Goal: Task Accomplishment & Management: Manage account settings

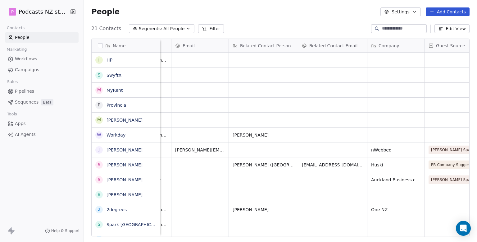
scroll to position [0, 186]
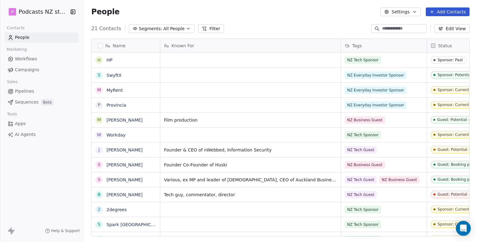
click at [186, 30] on icon "button" at bounding box center [188, 28] width 5 height 5
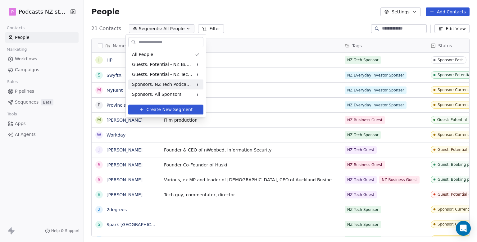
click at [175, 85] on span "Sponsors: NZ Tech Podcast - current" at bounding box center [162, 84] width 61 height 7
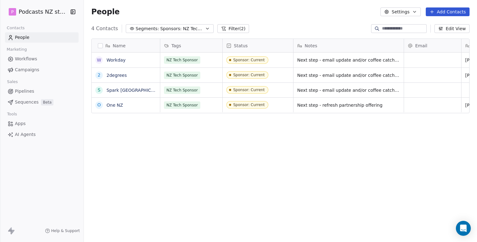
scroll to position [0, 0]
click at [328, 30] on button "Edit View" at bounding box center [452, 28] width 35 height 9
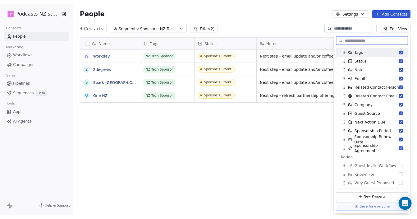
scroll to position [10, 0]
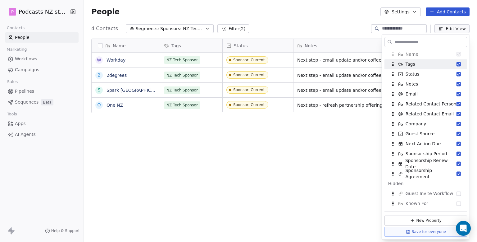
click at [302, 168] on div "Name W Workday 2 2degrees S Spark [GEOGRAPHIC_DATA] O One NZ Tags Status Notes …" at bounding box center [280, 140] width 393 height 213
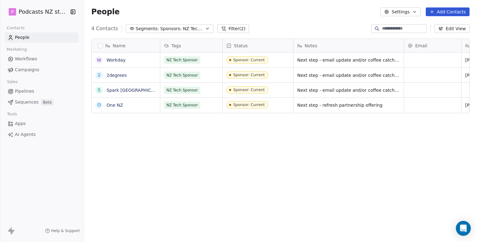
scroll to position [5, 5]
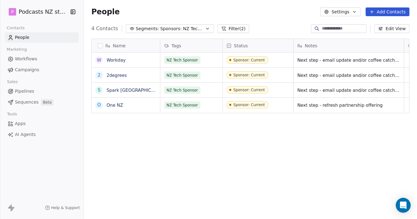
click at [190, 27] on span "Sponsors: NZ Tech Podcast - current" at bounding box center [181, 28] width 43 height 7
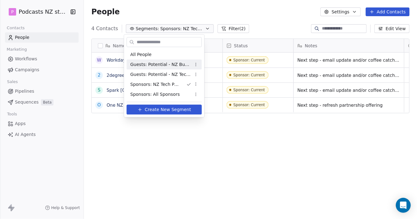
click at [148, 54] on span "All People" at bounding box center [140, 54] width 21 height 7
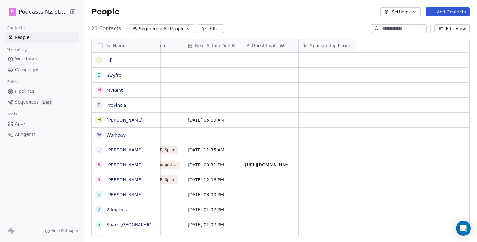
scroll to position [0, 459]
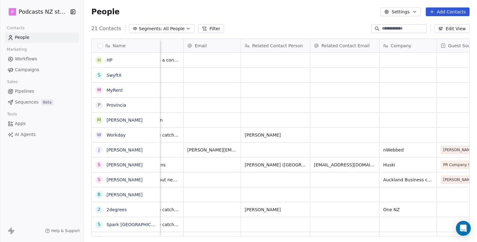
click at [328, 25] on button "Edit View" at bounding box center [452, 28] width 35 height 9
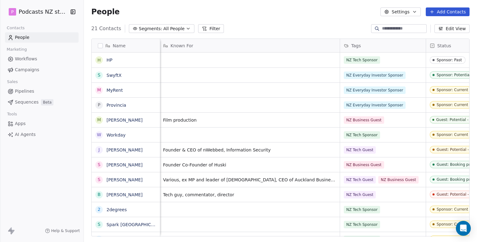
scroll to position [0, 0]
click at [186, 27] on icon "button" at bounding box center [188, 28] width 5 height 5
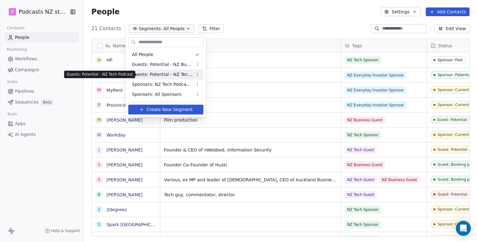
click at [167, 75] on span "Guests: Potential - NZ Tech Podcast" at bounding box center [162, 74] width 61 height 7
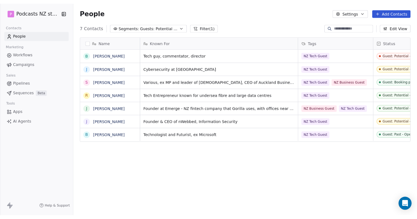
scroll to position [208, 388]
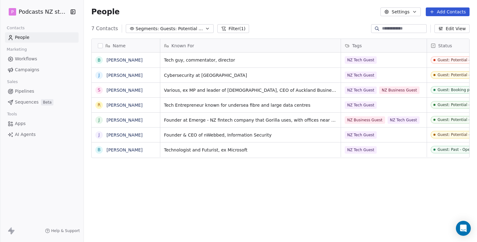
click at [328, 27] on button "Edit View" at bounding box center [452, 28] width 35 height 9
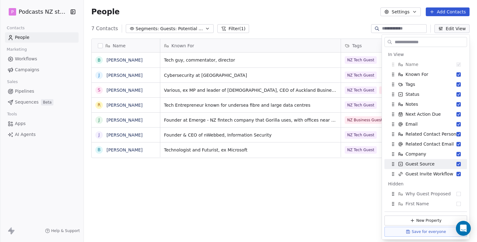
click at [250, 196] on div "Name B [PERSON_NAME] J [PERSON_NAME] S [PERSON_NAME] R [PERSON_NAME] J [PERSON_…" at bounding box center [280, 140] width 393 height 213
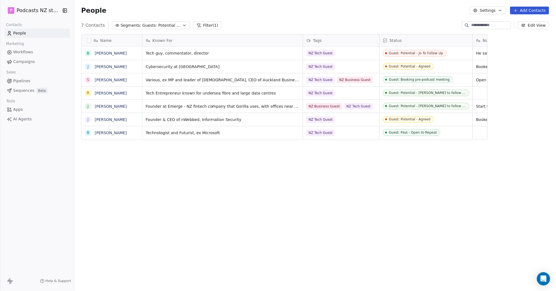
scroll to position [7, 7]
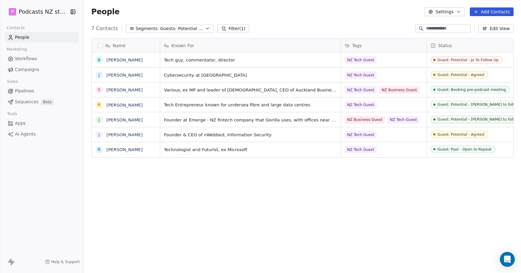
click at [182, 31] on span "Guests: Potential - NZ Tech Podcast" at bounding box center [181, 28] width 43 height 7
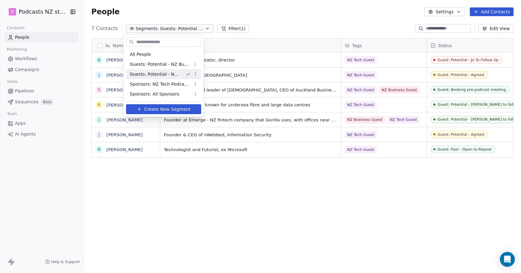
click at [207, 34] on html "P Podcasts NZ studio Contacts People Marketing Workflows Campaigns Sales Pipeli…" at bounding box center [260, 136] width 521 height 273
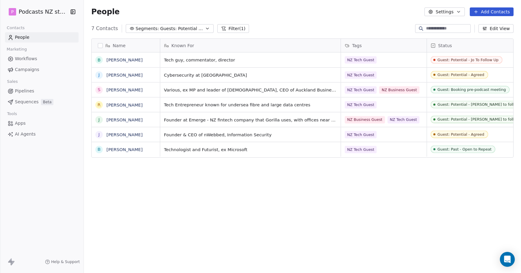
click at [205, 29] on icon "button" at bounding box center [207, 28] width 5 height 5
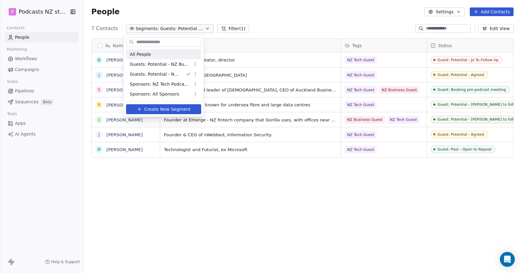
click at [158, 55] on div "All People" at bounding box center [163, 54] width 75 height 10
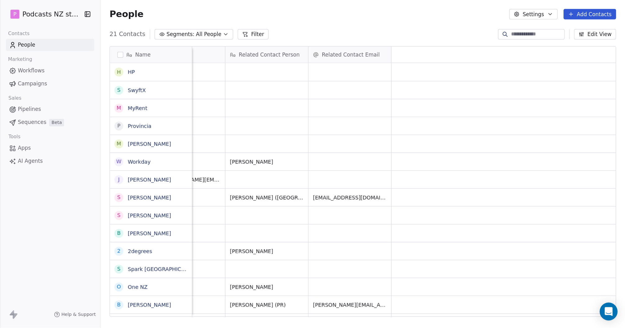
scroll to position [0, 0]
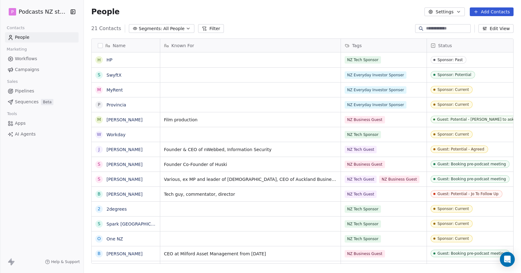
click at [167, 28] on span "All People" at bounding box center [173, 28] width 21 height 7
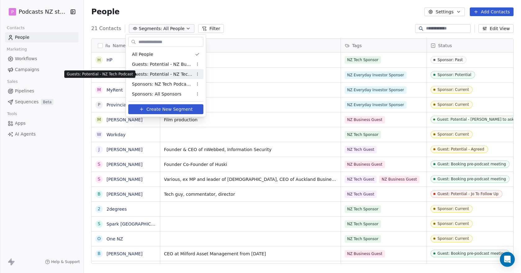
click at [175, 74] on span "Guests: Potential - NZ Tech Podcast" at bounding box center [162, 74] width 61 height 7
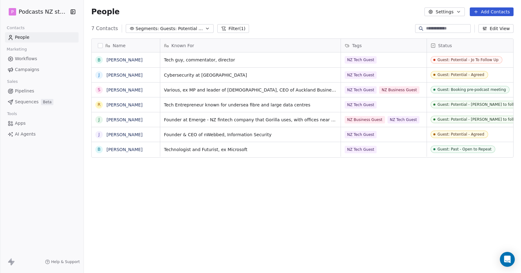
click at [214, 213] on div "Name B [PERSON_NAME] J [PERSON_NAME] S [PERSON_NAME] R [PERSON_NAME] J [PERSON_…" at bounding box center [302, 154] width 437 height 240
click at [285, 194] on div "Name B [PERSON_NAME] J [PERSON_NAME] S [PERSON_NAME] R [PERSON_NAME] J [PERSON_…" at bounding box center [302, 154] width 437 height 240
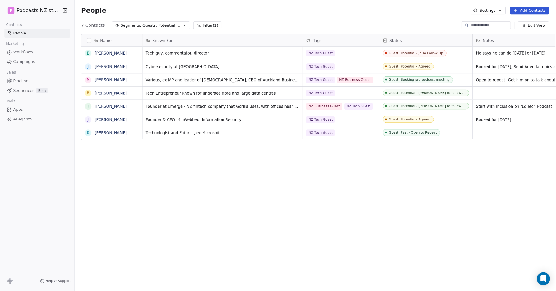
scroll to position [376, 741]
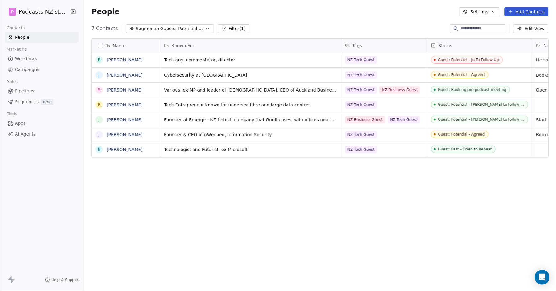
click at [181, 27] on span "Guests: Potential - NZ Tech Podcast" at bounding box center [181, 28] width 43 height 7
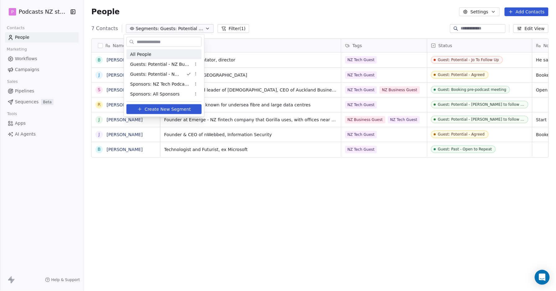
click at [168, 54] on div "All People" at bounding box center [163, 54] width 75 height 10
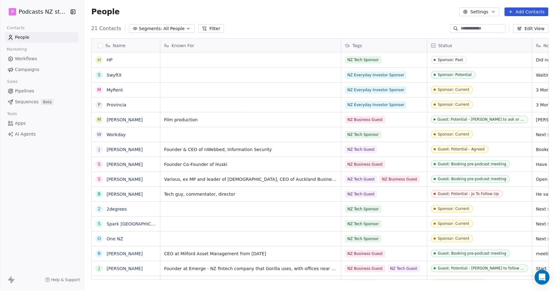
click at [186, 26] on icon "button" at bounding box center [188, 28] width 5 height 5
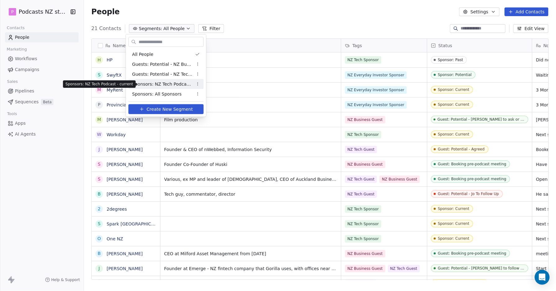
click at [173, 85] on span "Sponsors: NZ Tech Podcast - current" at bounding box center [162, 84] width 61 height 7
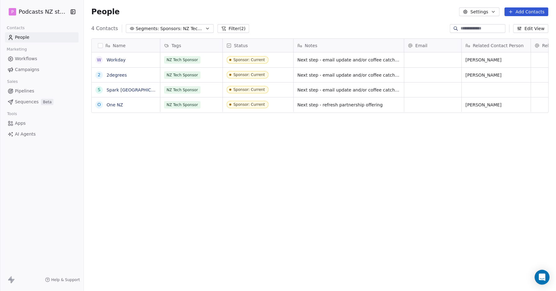
click at [0, 171] on div at bounding box center [0, 145] width 0 height 291
click at [205, 28] on icon "button" at bounding box center [207, 28] width 5 height 5
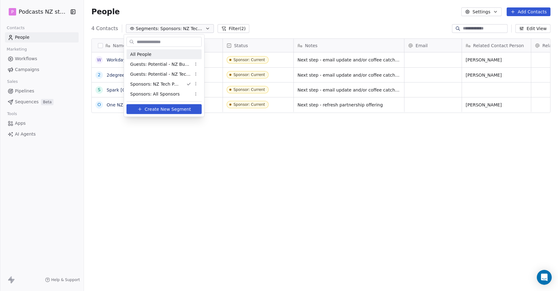
click at [176, 54] on div "All People" at bounding box center [163, 54] width 75 height 10
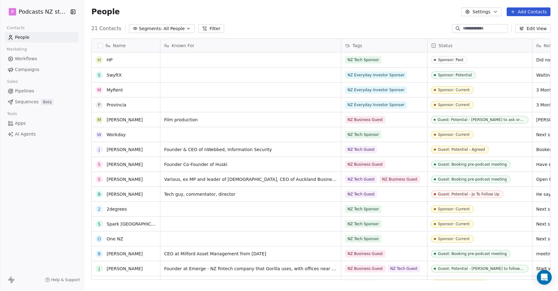
scroll to position [0, 0]
click at [328, 11] on button "Add Contacts" at bounding box center [528, 11] width 44 height 9
click at [318, 0] on html "P Podcasts NZ studio Contacts People Marketing Workflows Campaigns Sales Pipeli…" at bounding box center [279, 145] width 558 height 291
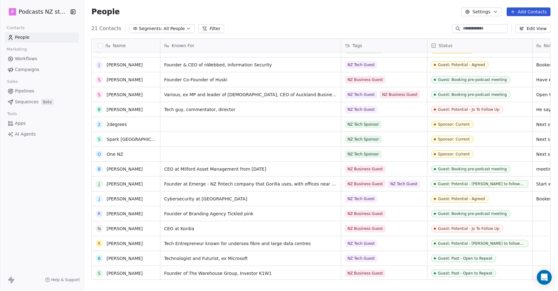
scroll to position [85, 0]
click at [328, 12] on button "Add Contacts" at bounding box center [528, 11] width 44 height 9
click at [328, 26] on span "Create new contact" at bounding box center [531, 25] width 43 height 7
drag, startPoint x: 547, startPoint y: 59, endPoint x: 563, endPoint y: 9, distance: 53.1
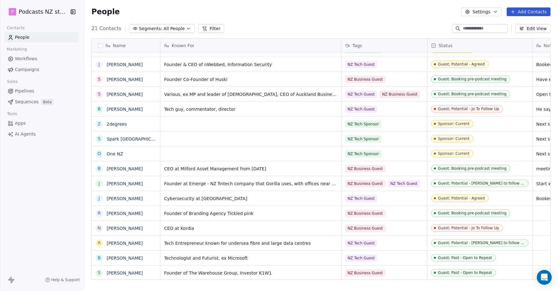
click at [328, 9] on html "P Podcasts NZ studio Contacts People Marketing Workflows Campaigns Sales Pipeli…" at bounding box center [279, 145] width 558 height 291
click at [328, 11] on button "Add Contacts" at bounding box center [528, 11] width 44 height 9
click at [328, 25] on span "Create new contact" at bounding box center [531, 25] width 43 height 7
drag, startPoint x: 546, startPoint y: 64, endPoint x: 552, endPoint y: 170, distance: 106.1
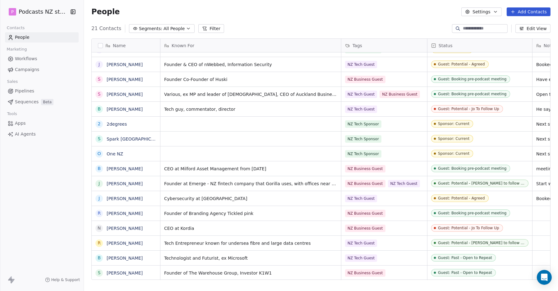
click at [328, 171] on html "P Podcasts NZ studio Contacts People Marketing Workflows Campaigns Sales Pipeli…" at bounding box center [279, 145] width 558 height 291
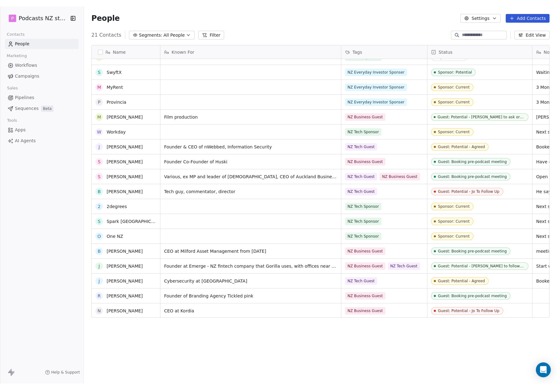
scroll to position [0, 0]
